Goal: Information Seeking & Learning: Learn about a topic

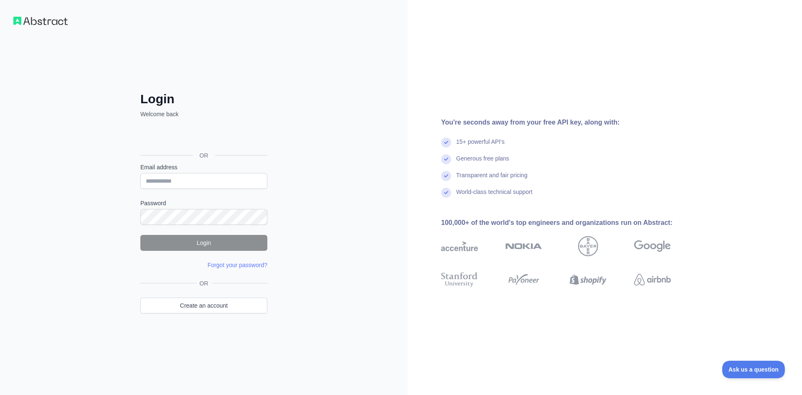
click at [89, 173] on div "Login Welcome back OR Email address Password Login Forgot your password? Please…" at bounding box center [204, 197] width 408 height 395
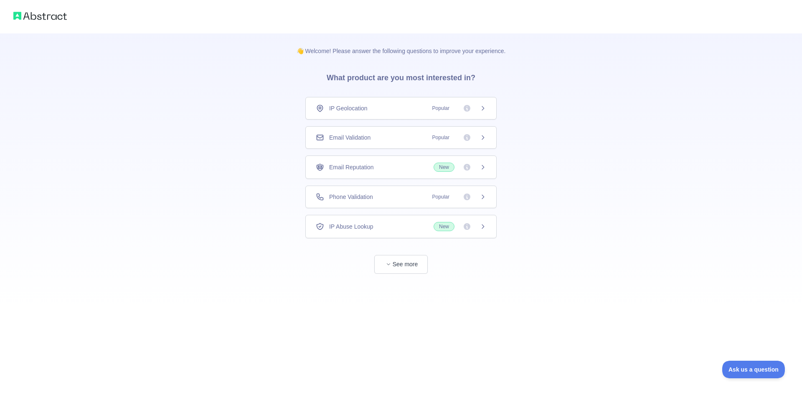
click at [381, 103] on div "IP Geolocation Popular" at bounding box center [400, 108] width 191 height 23
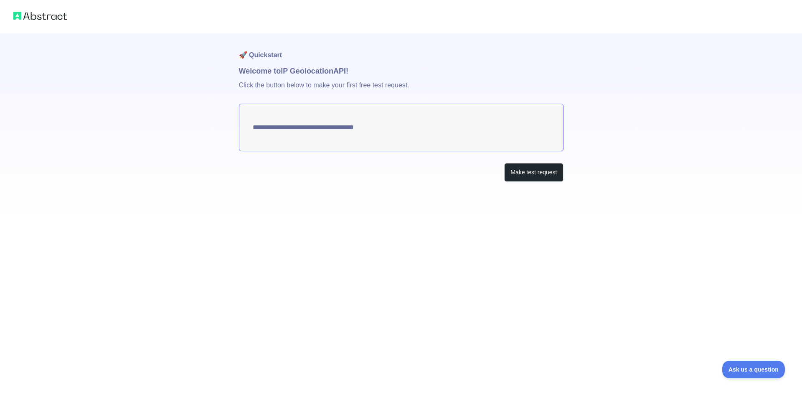
type textarea "**********"
click at [527, 172] on button "Make test request" at bounding box center [533, 172] width 59 height 19
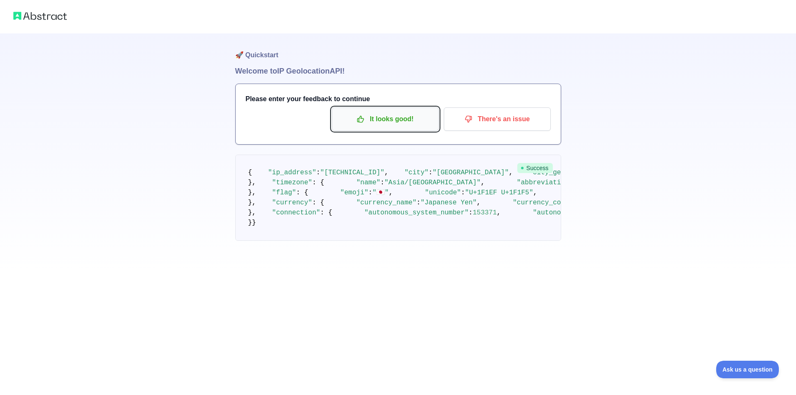
click at [405, 121] on p "It looks good!" at bounding box center [385, 119] width 94 height 14
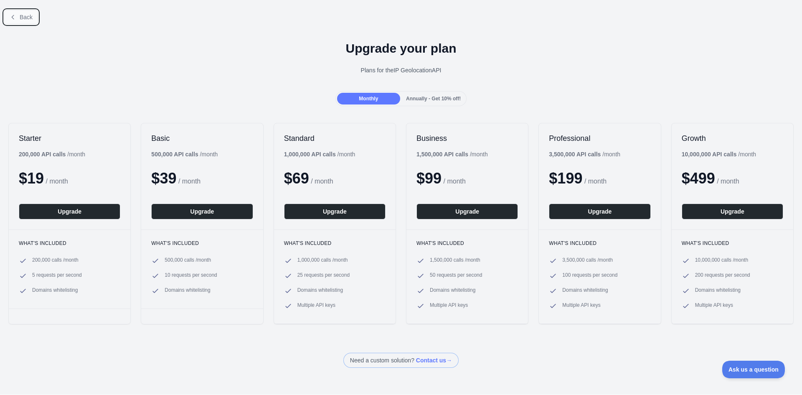
click at [17, 19] on button "Back" at bounding box center [21, 17] width 34 height 14
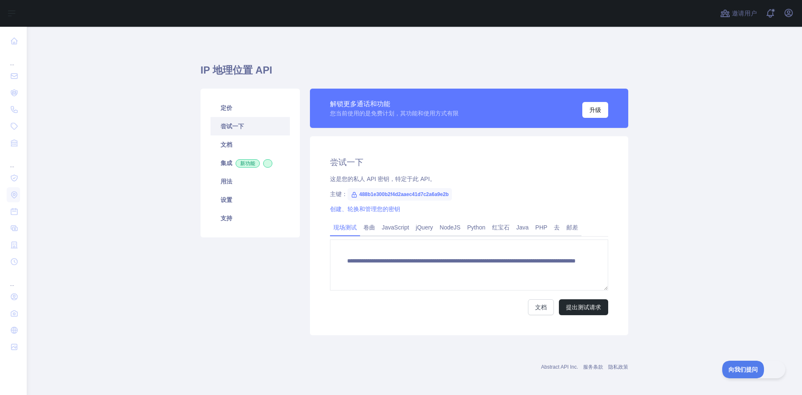
click at [363, 195] on font "488b1e300b2f4d2aaec41d7c2a6a9e2b" at bounding box center [403, 194] width 89 height 6
click at [231, 178] on link "用法" at bounding box center [250, 181] width 79 height 18
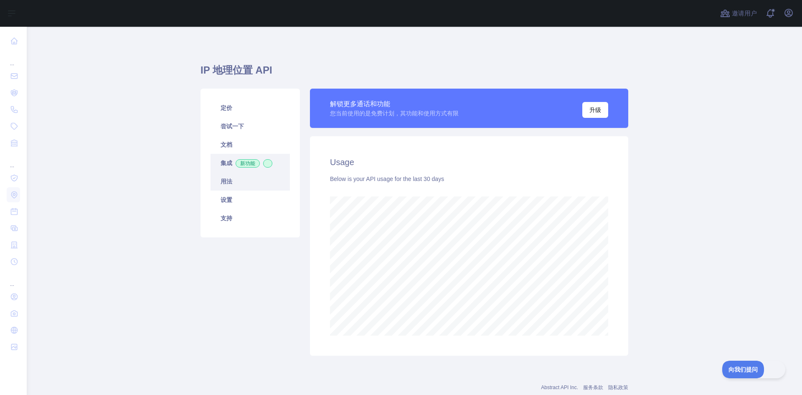
scroll to position [368, 769]
click at [236, 161] on span "新功能" at bounding box center [248, 163] width 24 height 8
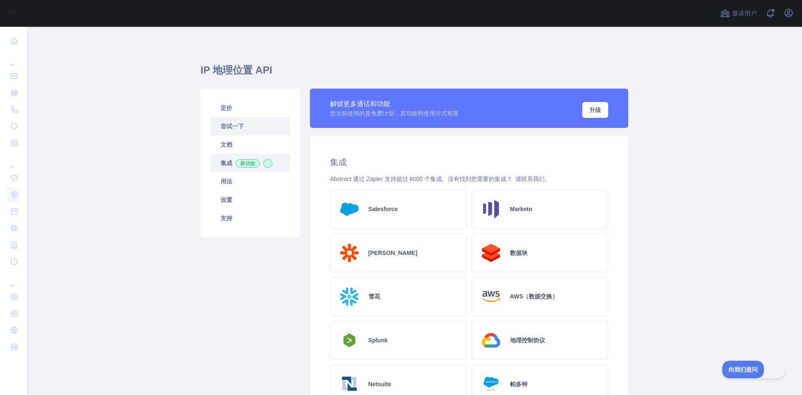
click at [241, 133] on link "尝试一下" at bounding box center [250, 126] width 79 height 18
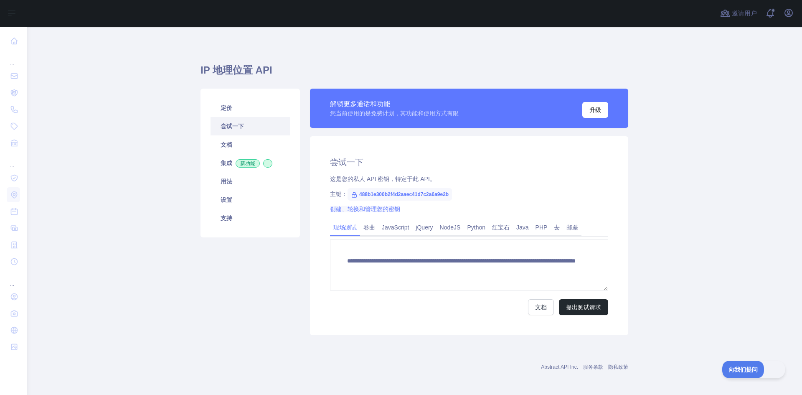
click at [373, 208] on font "创建、轮换和管理您的密钥" at bounding box center [365, 209] width 70 height 7
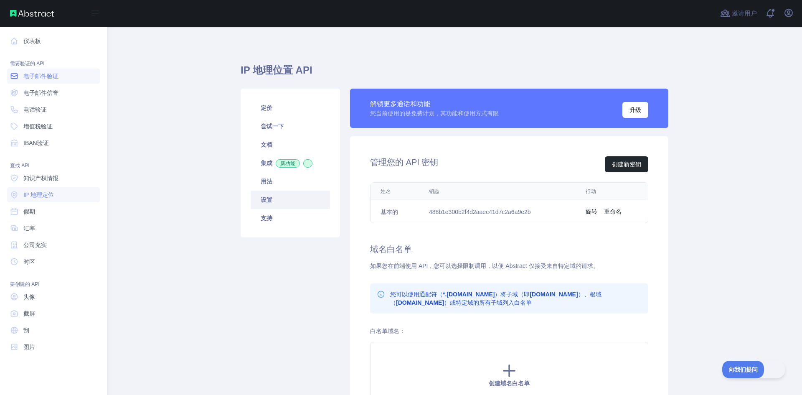
click at [63, 75] on link "电子邮件验证" at bounding box center [54, 76] width 94 height 15
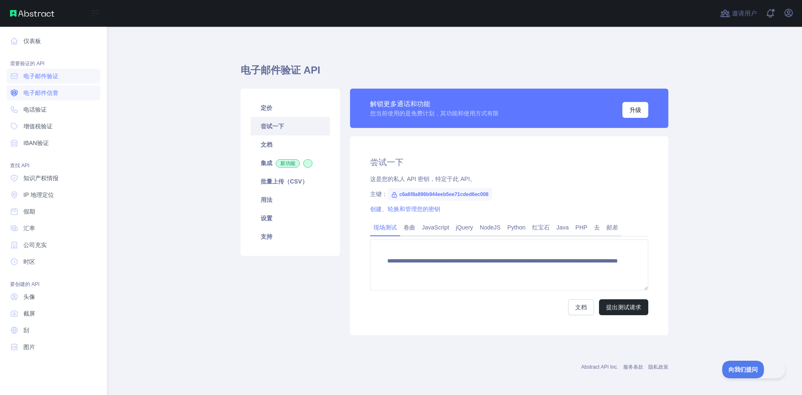
click at [55, 94] on font "电子邮件信誉" at bounding box center [40, 92] width 35 height 7
click at [57, 81] on link "电子邮件验证" at bounding box center [54, 76] width 94 height 15
